Goal: Information Seeking & Learning: Check status

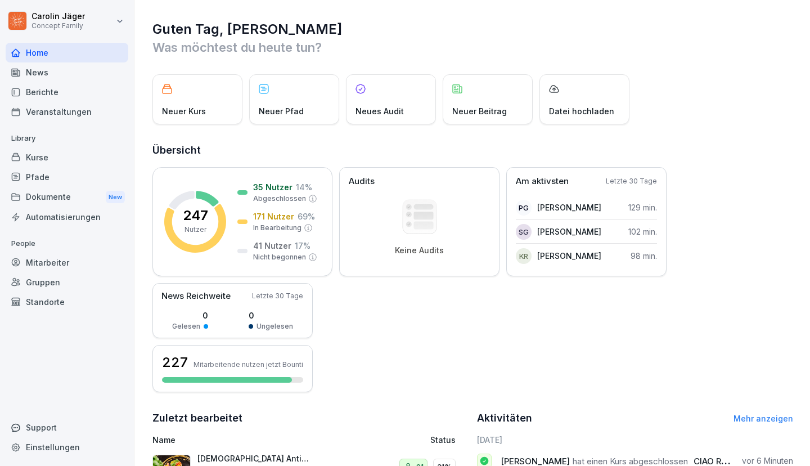
click at [46, 153] on div "Kurse" at bounding box center [67, 157] width 123 height 20
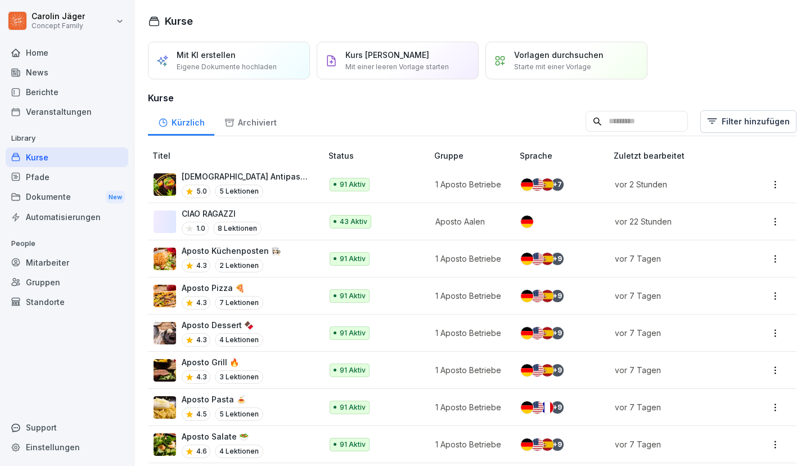
scroll to position [221, 0]
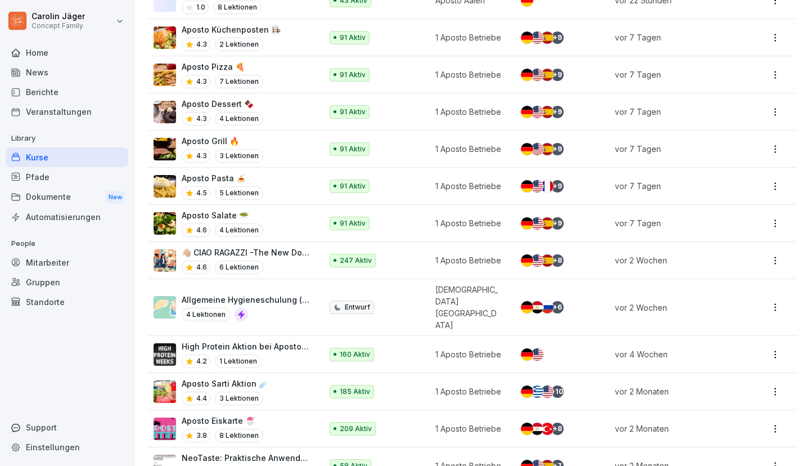
click at [226, 294] on p "Allgemeine Hygieneschulung (nach LHMV §4)" at bounding box center [246, 300] width 129 height 12
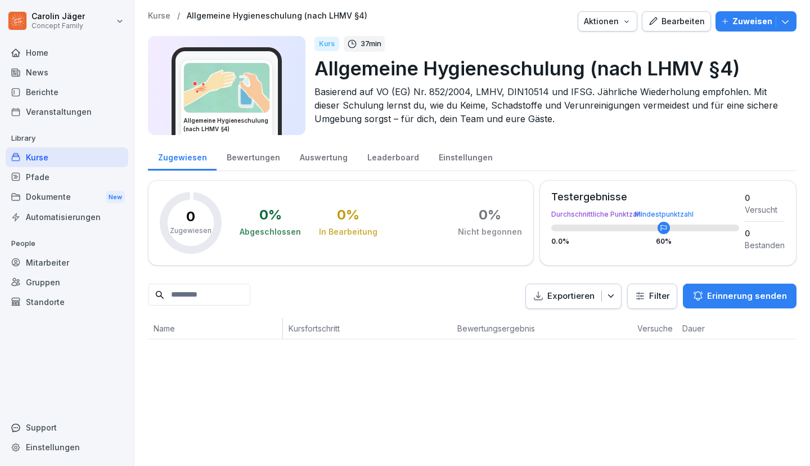
click at [60, 304] on div "Standorte" at bounding box center [67, 302] width 123 height 20
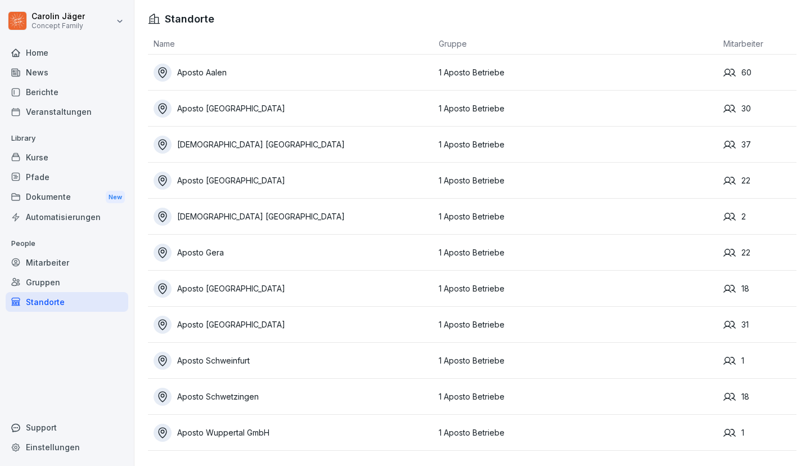
click at [209, 324] on div "Aposto [GEOGRAPHIC_DATA]" at bounding box center [294, 325] width 280 height 18
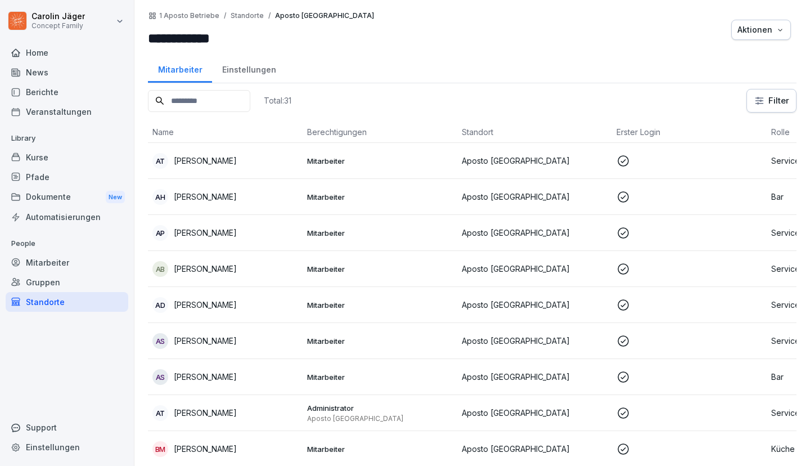
click at [248, 73] on div "Einstellungen" at bounding box center [249, 68] width 74 height 29
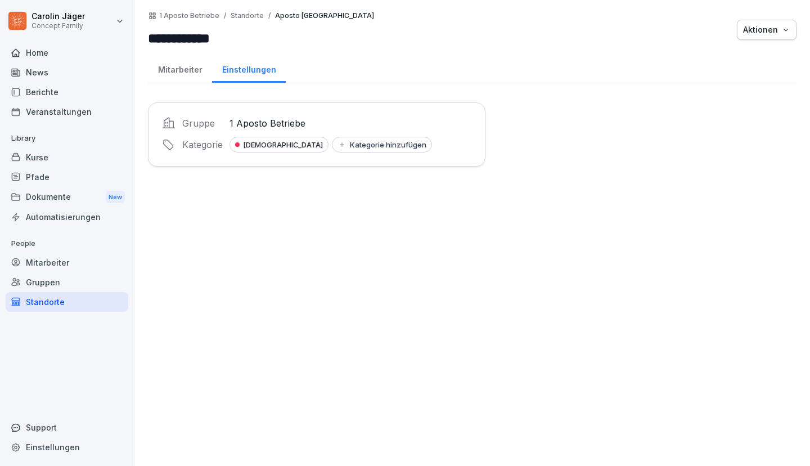
click at [173, 77] on div "Mitarbeiter" at bounding box center [180, 68] width 64 height 29
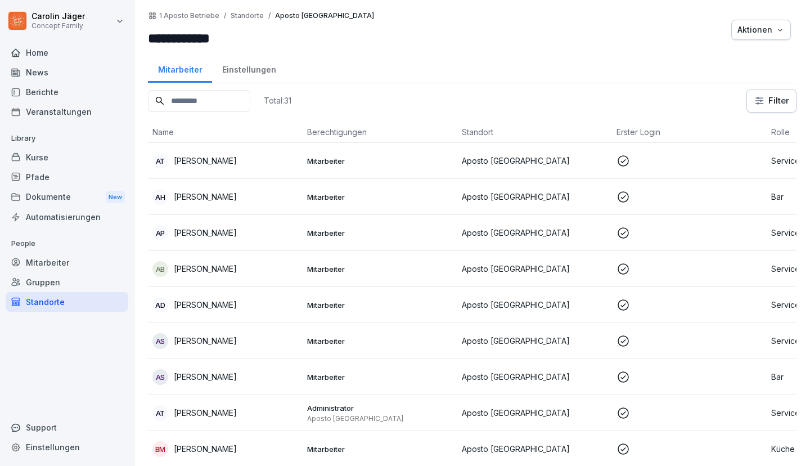
click at [56, 154] on div "Kurse" at bounding box center [67, 157] width 123 height 20
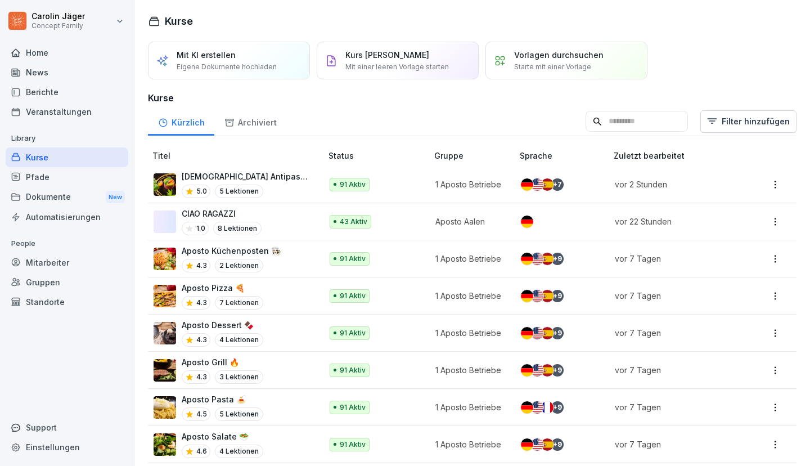
click at [255, 127] on div "Archiviert" at bounding box center [250, 121] width 72 height 29
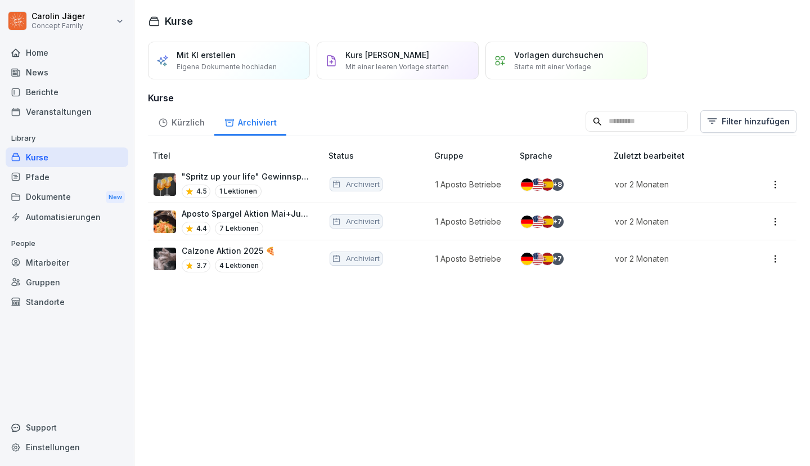
click at [188, 127] on div "Kürzlich" at bounding box center [181, 121] width 66 height 29
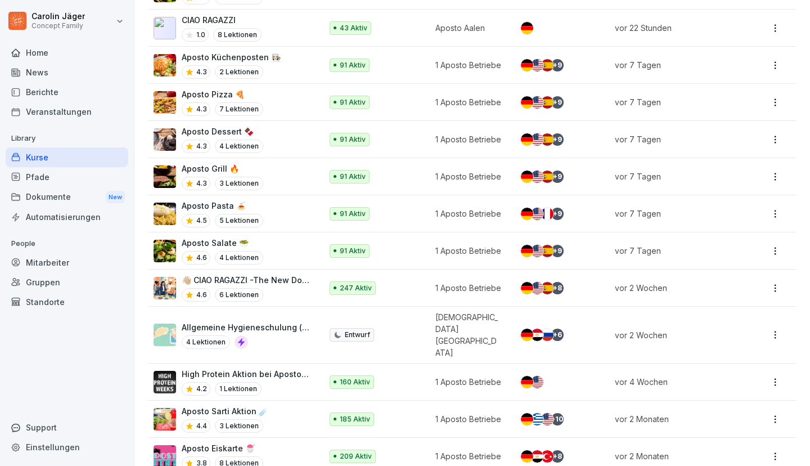
scroll to position [221, 0]
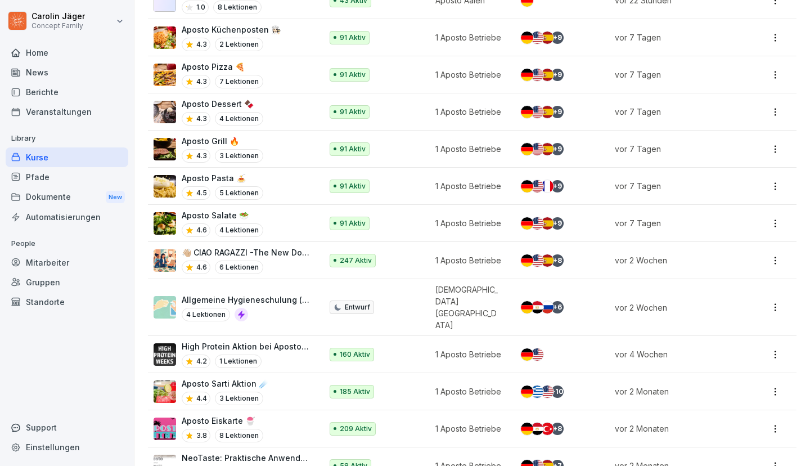
click at [172, 296] on img at bounding box center [165, 307] width 23 height 23
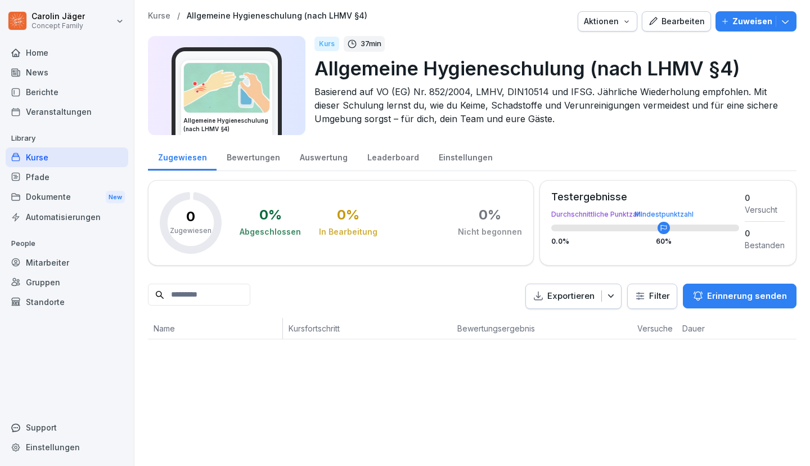
click at [329, 155] on div "Auswertung" at bounding box center [324, 156] width 68 height 29
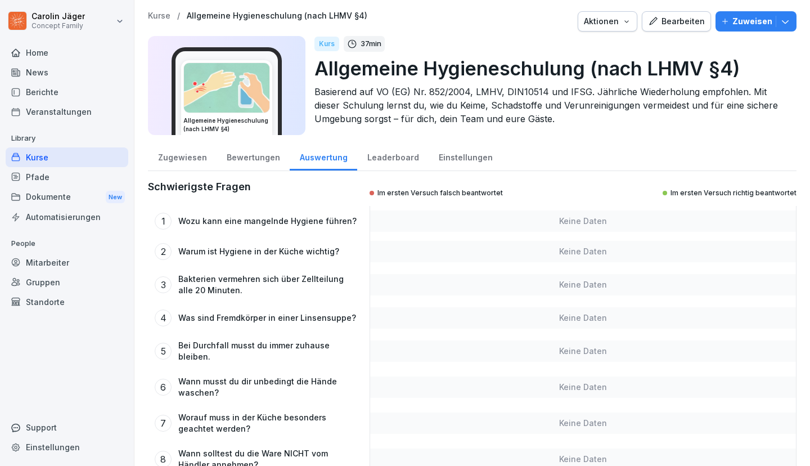
click at [397, 158] on div "Leaderboard" at bounding box center [392, 156] width 71 height 29
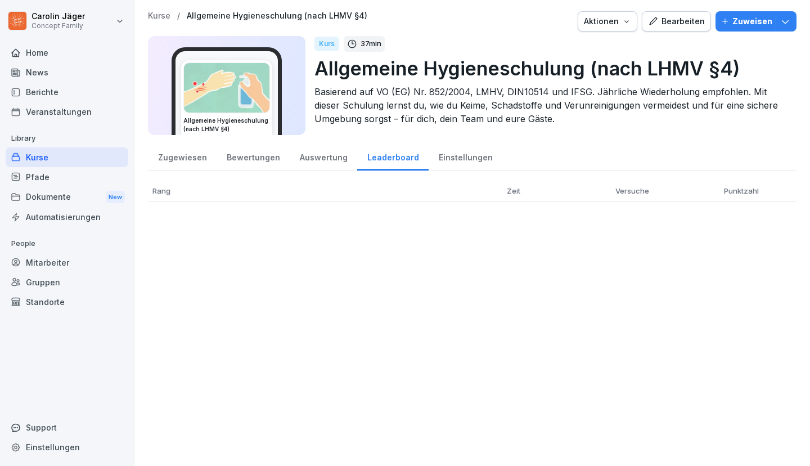
click at [460, 159] on div "Einstellungen" at bounding box center [466, 156] width 74 height 29
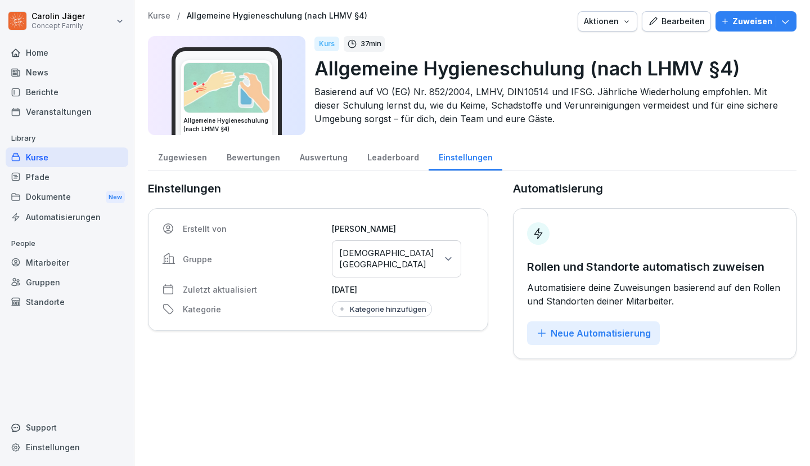
click at [186, 156] on div "Zugewiesen" at bounding box center [182, 156] width 69 height 29
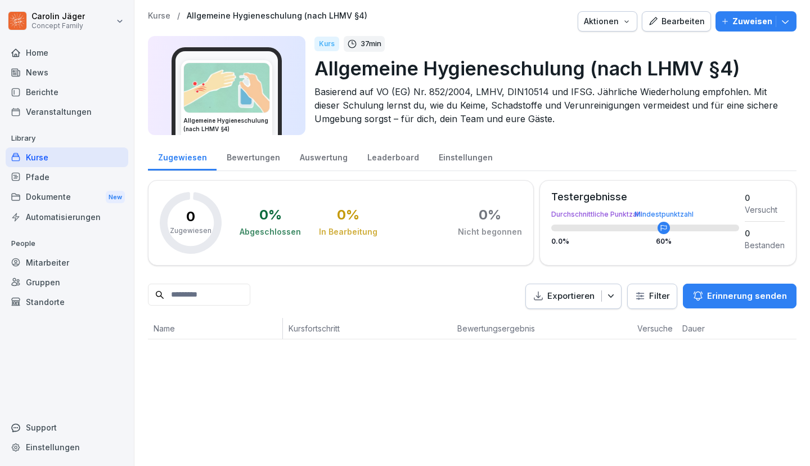
click at [261, 156] on div "Bewertungen" at bounding box center [253, 156] width 73 height 29
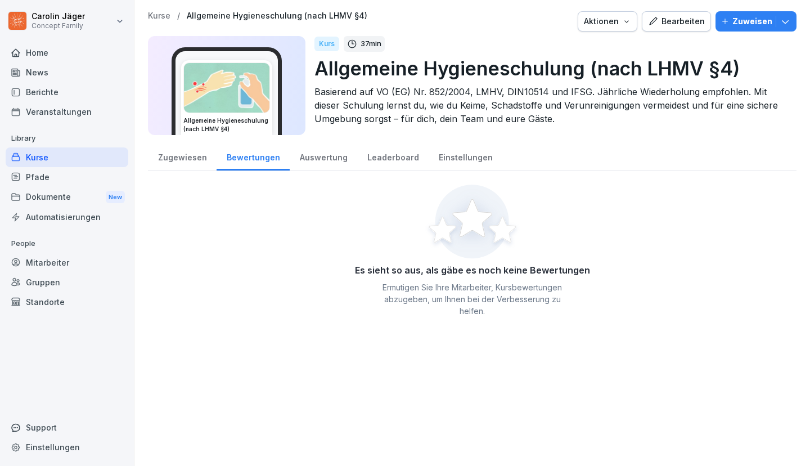
click at [180, 160] on div "Zugewiesen" at bounding box center [182, 156] width 69 height 29
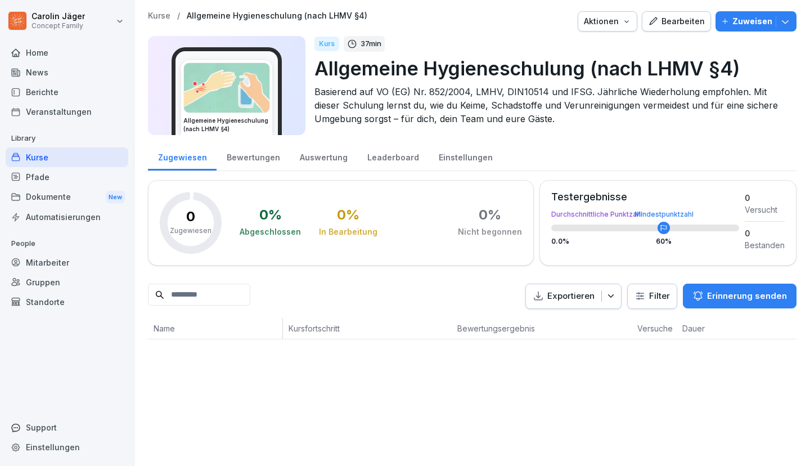
click at [40, 178] on div "Pfade" at bounding box center [67, 177] width 123 height 20
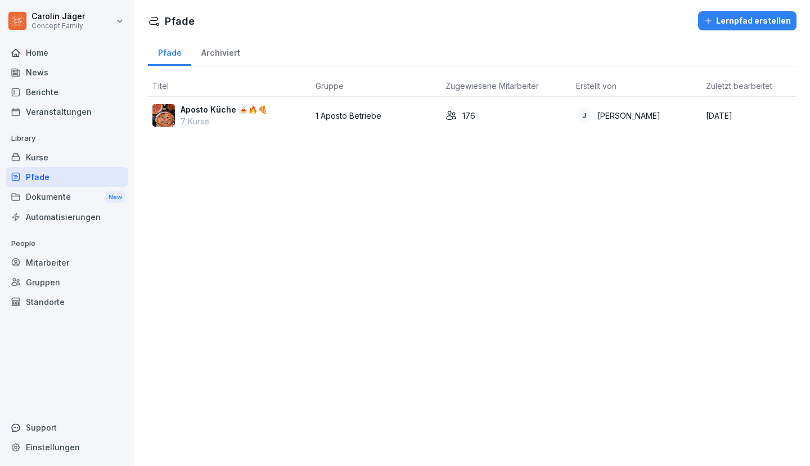
click at [44, 145] on p "Library" at bounding box center [67, 138] width 123 height 18
click at [37, 155] on div "Kurse" at bounding box center [67, 157] width 123 height 20
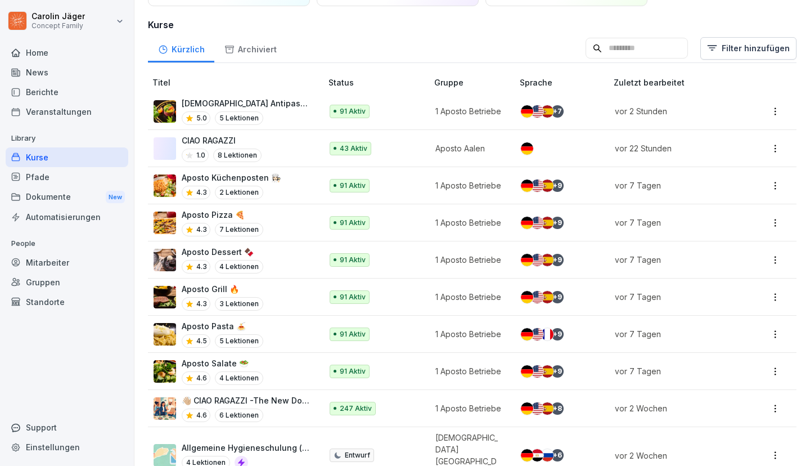
scroll to position [221, 0]
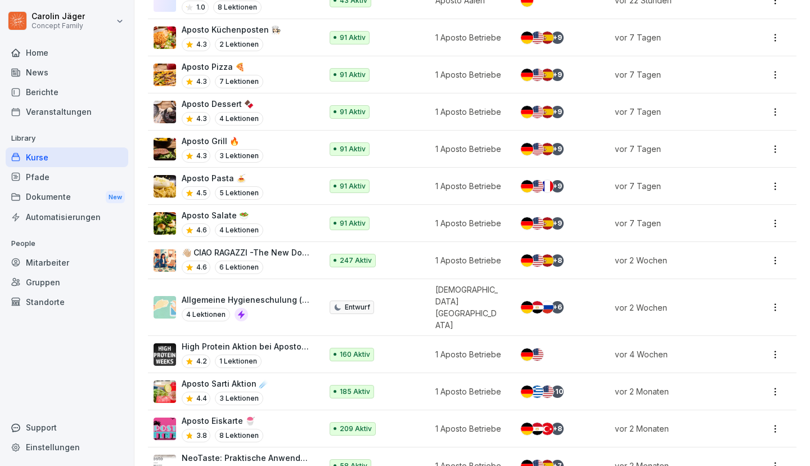
click at [778, 290] on html "[PERSON_NAME] Concept Family Home News Berichte Veranstaltungen Library Kurse P…" at bounding box center [405, 233] width 810 height 466
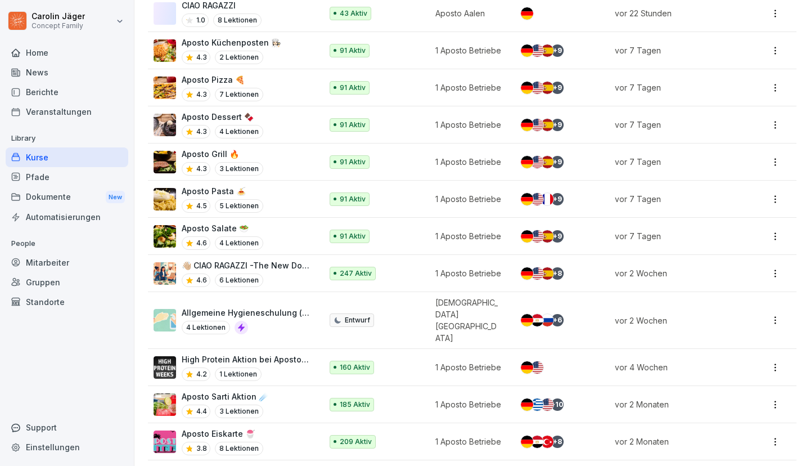
scroll to position [211, 0]
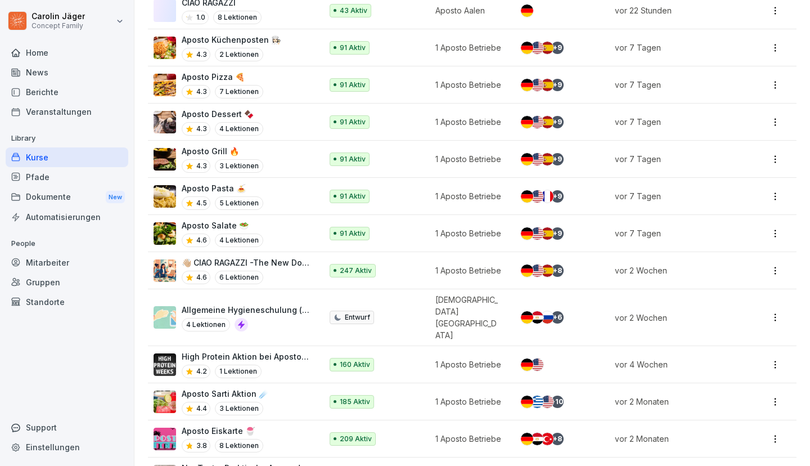
click at [38, 91] on div "Berichte" at bounding box center [67, 92] width 123 height 20
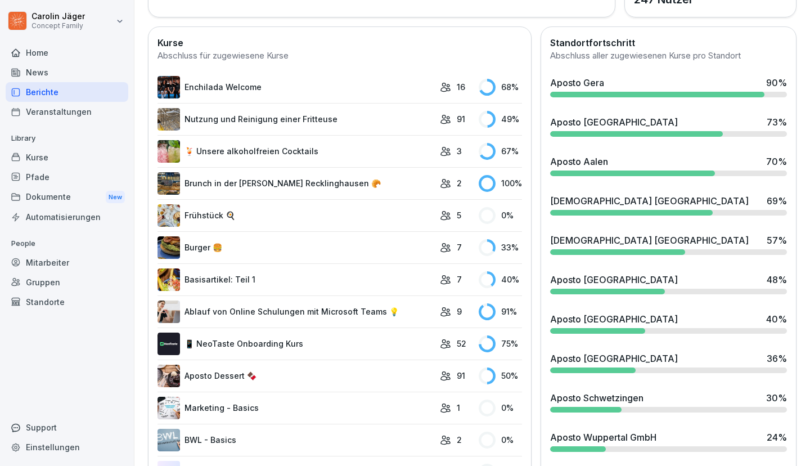
scroll to position [302, 0]
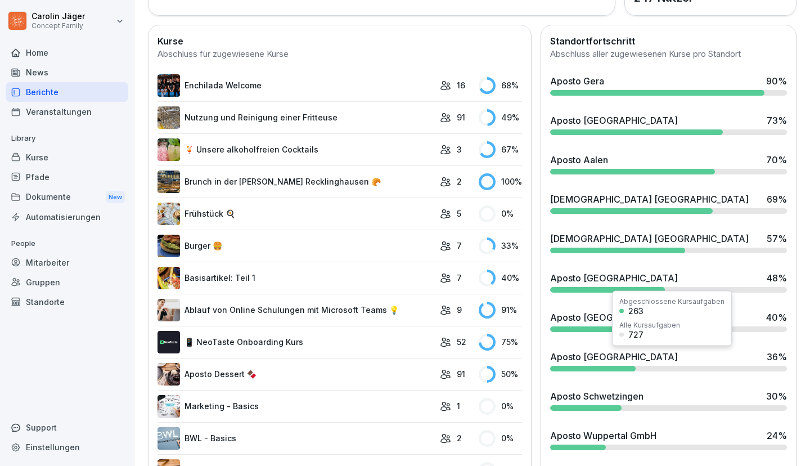
click at [585, 367] on div at bounding box center [593, 369] width 86 height 6
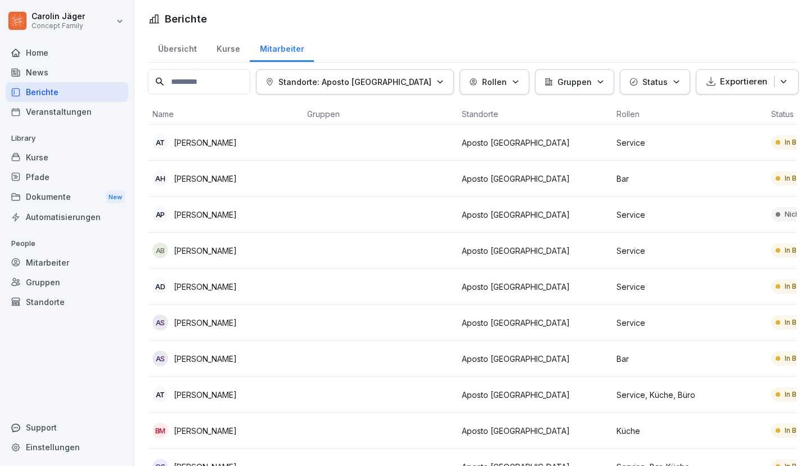
click at [228, 52] on div "Kurse" at bounding box center [228, 47] width 43 height 29
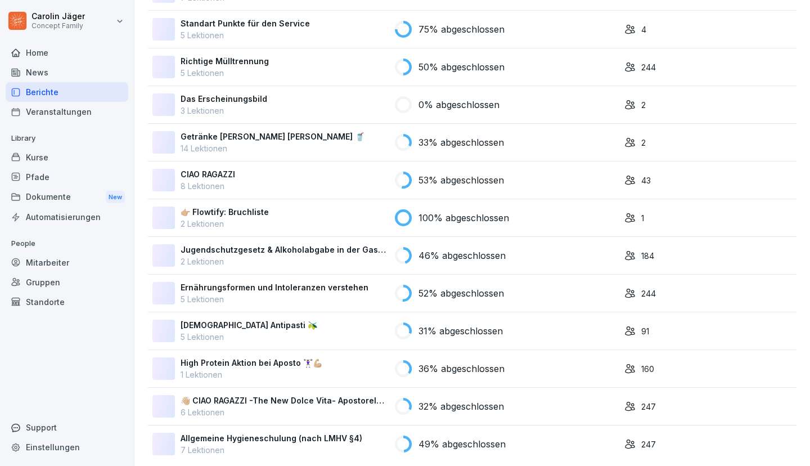
scroll to position [3724, 0]
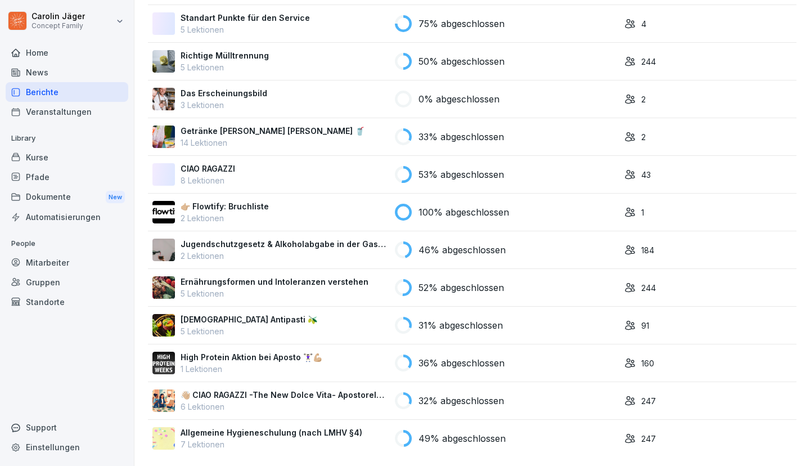
click at [290, 429] on p "Allgemeine Hygieneschulung (nach LMHV §4)" at bounding box center [272, 433] width 182 height 12
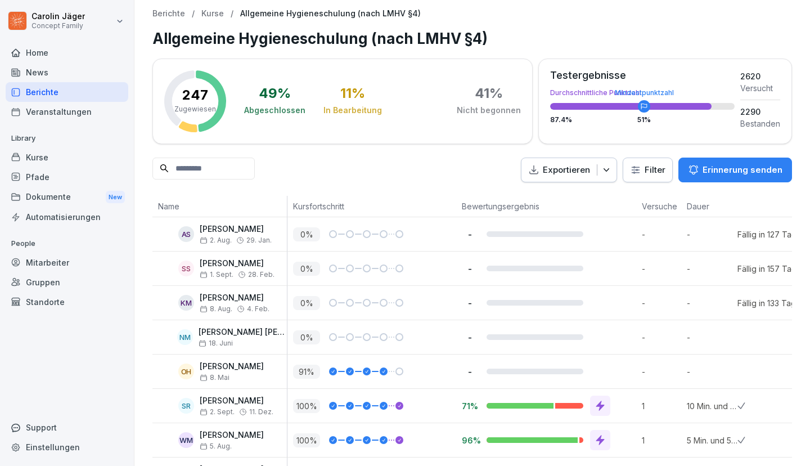
click at [649, 172] on html "Carolin Jäger Concept Family Home News Berichte Veranstaltungen Library Kurse P…" at bounding box center [405, 233] width 810 height 466
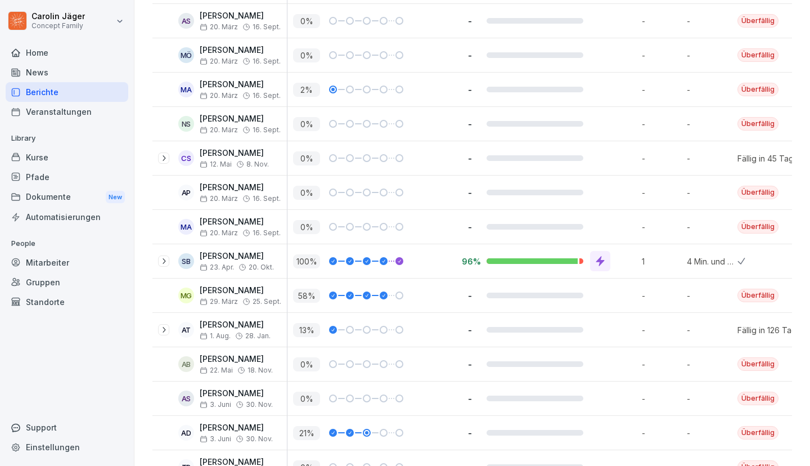
scroll to position [347, 0]
